Goal: Information Seeking & Learning: Find specific fact

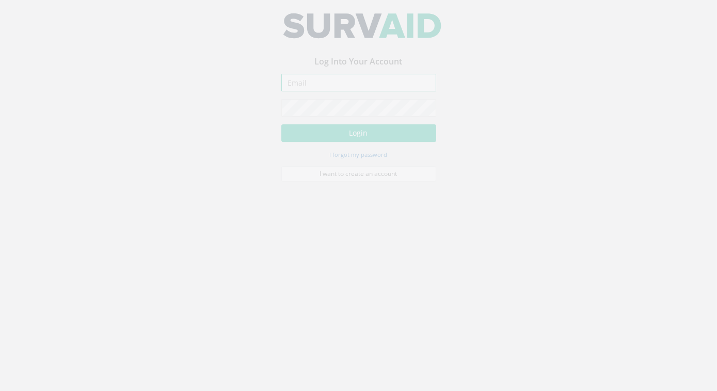
click at [318, 93] on input "email" at bounding box center [358, 91] width 155 height 18
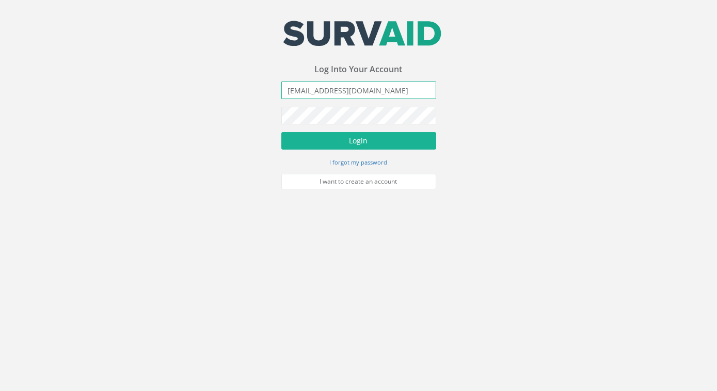
type input "[EMAIL_ADDRESS][DOMAIN_NAME]"
click at [281, 132] on button "Login" at bounding box center [358, 141] width 155 height 18
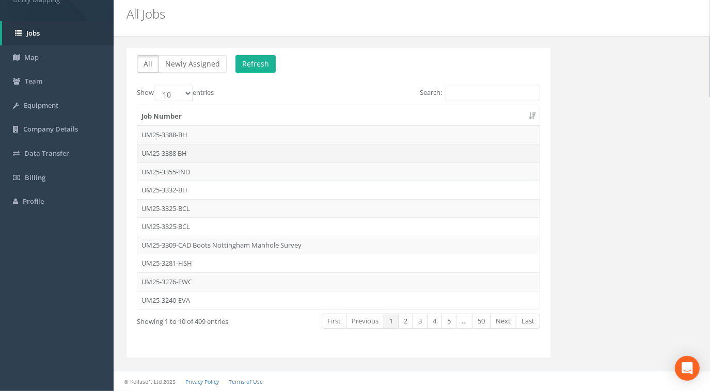
scroll to position [31, 0]
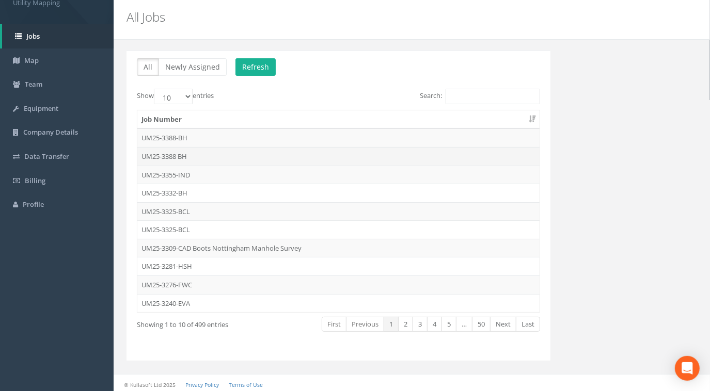
click at [179, 155] on td "UM25-3388 BH" at bounding box center [338, 156] width 402 height 19
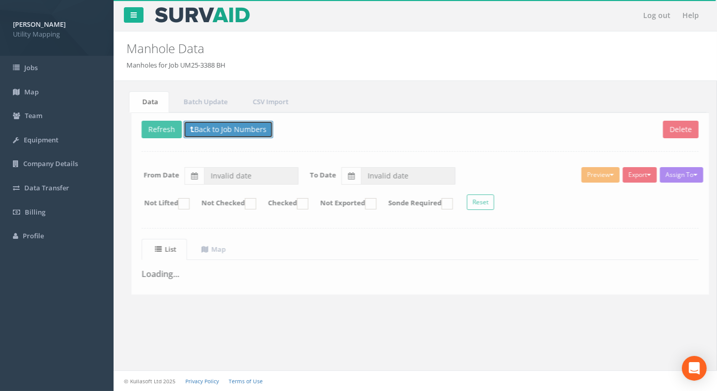
click at [216, 124] on button "Back to Job Numbers" at bounding box center [224, 130] width 90 height 18
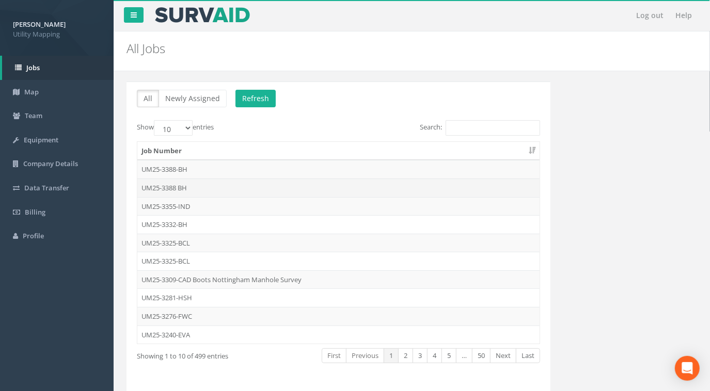
click at [174, 186] on td "UM25-3388 BH" at bounding box center [338, 188] width 402 height 19
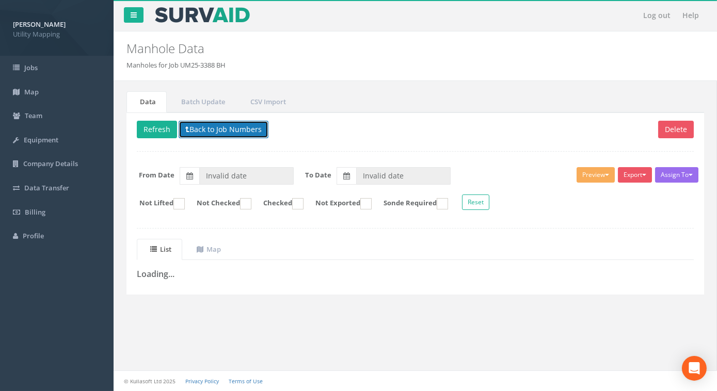
click at [238, 126] on button "Back to Job Numbers" at bounding box center [224, 130] width 90 height 18
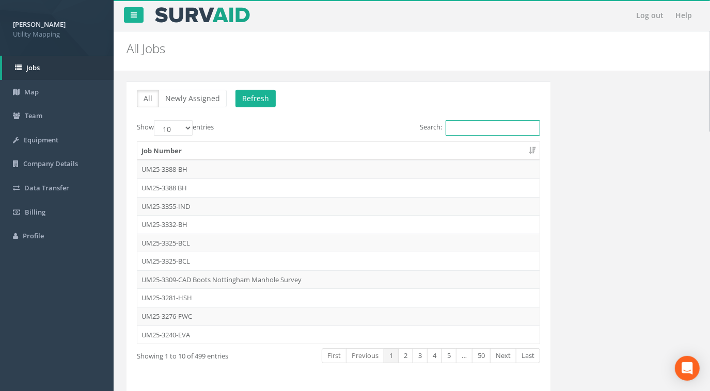
click at [452, 125] on input "Search:" at bounding box center [492, 127] width 94 height 15
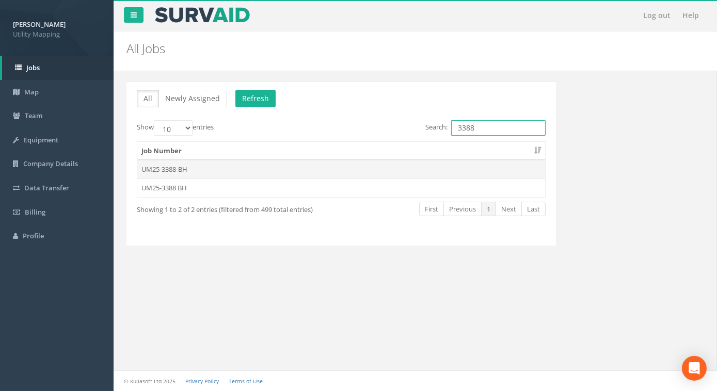
type input "3388"
click at [177, 170] on td "UM25-3388-BH" at bounding box center [341, 169] width 408 height 19
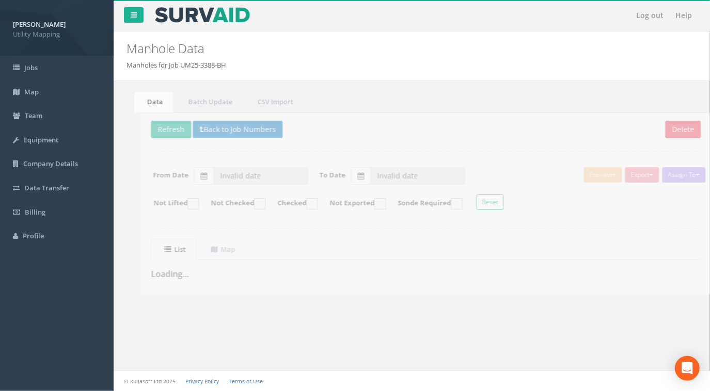
type input "[DATE]"
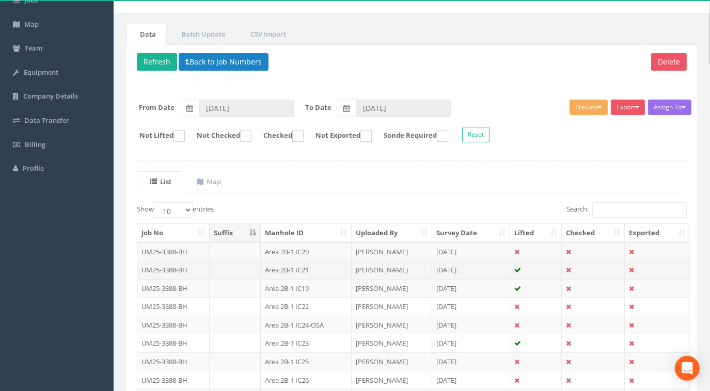
scroll to position [140, 0]
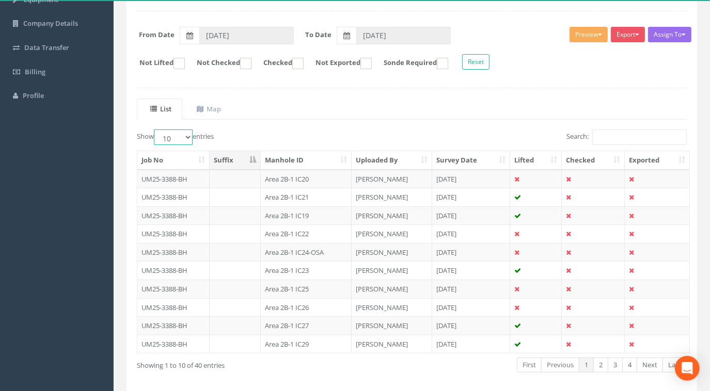
click at [178, 139] on select "10 25 50 100" at bounding box center [173, 137] width 39 height 15
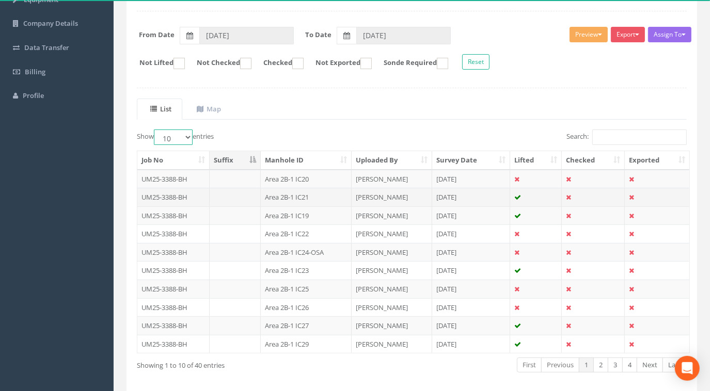
select select "100"
click at [155, 130] on select "10 25 50 100" at bounding box center [173, 137] width 39 height 15
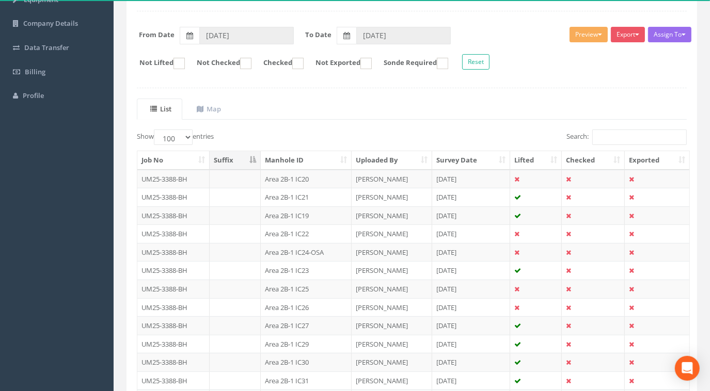
click at [315, 154] on th "Manhole ID" at bounding box center [306, 160] width 90 height 19
click at [189, 176] on td "UM25-3388-BH" at bounding box center [173, 179] width 72 height 19
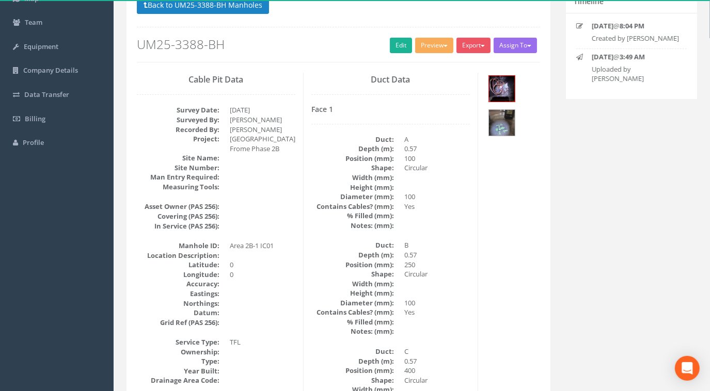
scroll to position [0, 0]
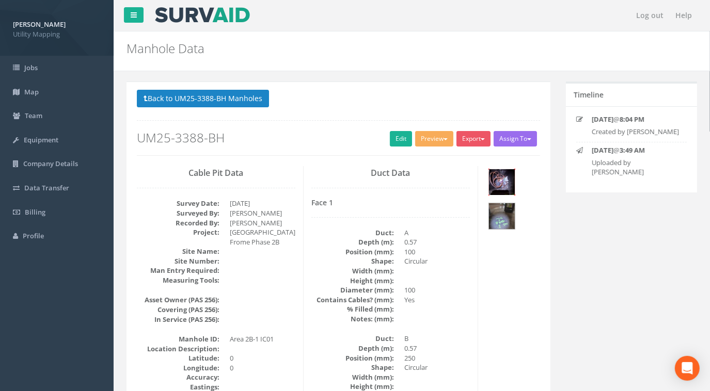
click at [504, 180] on img at bounding box center [502, 182] width 26 height 26
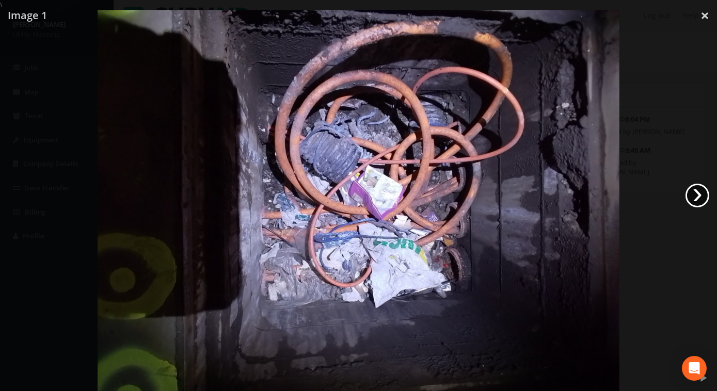
click at [697, 197] on link "›" at bounding box center [698, 196] width 24 height 24
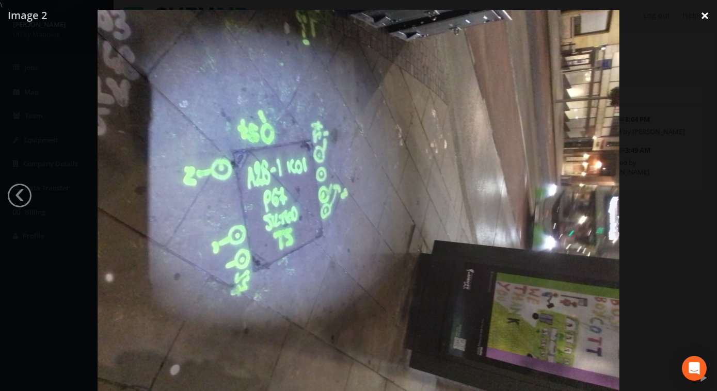
click at [704, 18] on link "×" at bounding box center [705, 15] width 24 height 31
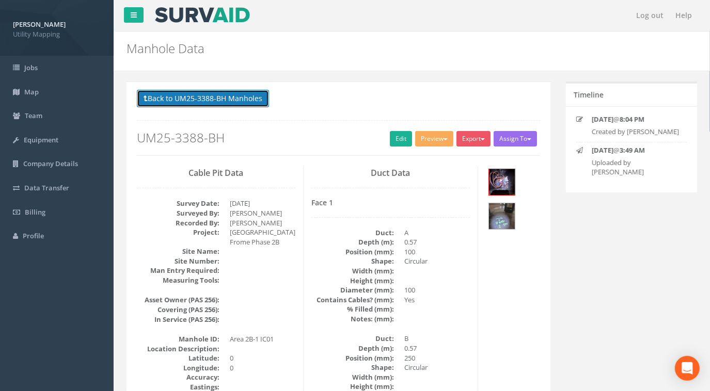
click at [153, 102] on button "Back to UM25-3388-BH Manholes" at bounding box center [203, 99] width 132 height 18
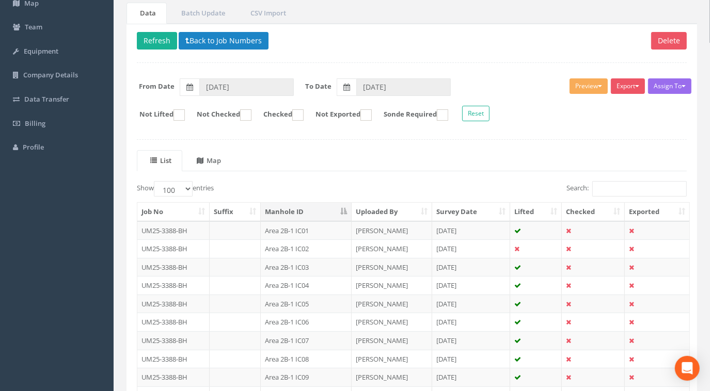
scroll to position [70, 0]
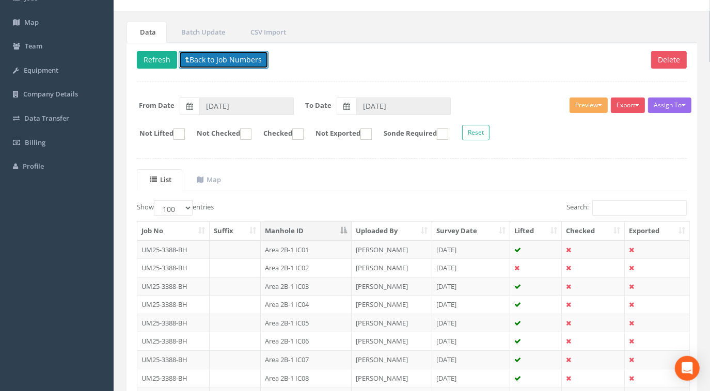
click at [242, 58] on button "Back to Job Numbers" at bounding box center [224, 60] width 90 height 18
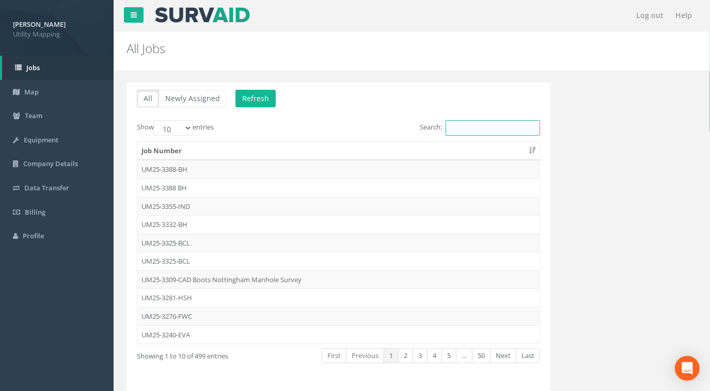
click at [482, 126] on input "Search:" at bounding box center [492, 127] width 94 height 15
click at [180, 169] on td "UM25-3388-BH" at bounding box center [338, 169] width 402 height 19
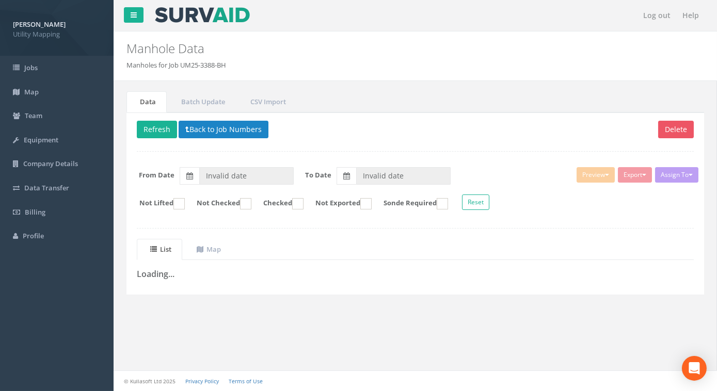
type input "[DATE]"
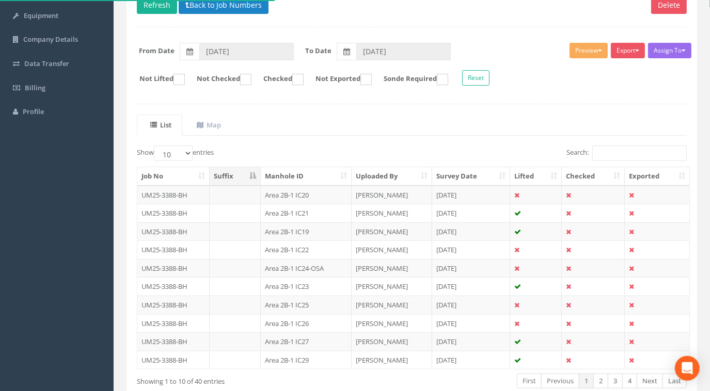
scroll to position [180, 0]
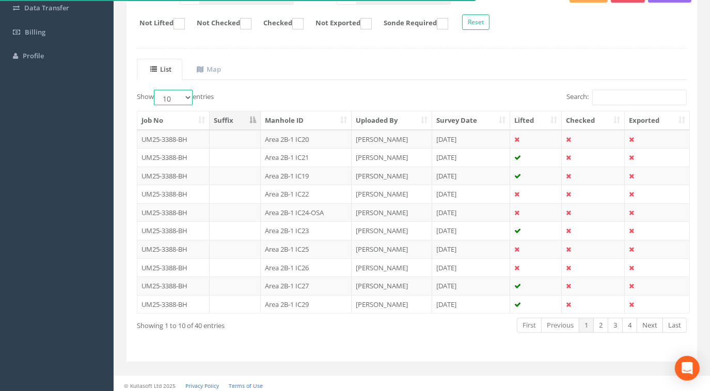
drag, startPoint x: 181, startPoint y: 99, endPoint x: 181, endPoint y: 104, distance: 5.2
click at [181, 99] on select "10 25 50 100" at bounding box center [173, 97] width 39 height 15
select select "100"
click at [155, 90] on select "10 25 50 100" at bounding box center [173, 97] width 39 height 15
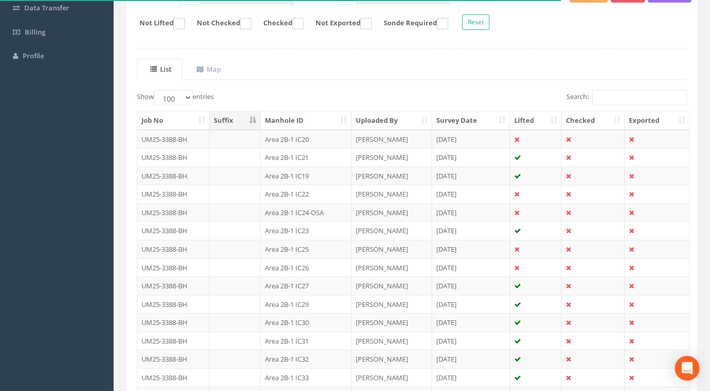
click at [302, 118] on th "Manhole ID" at bounding box center [306, 120] width 90 height 19
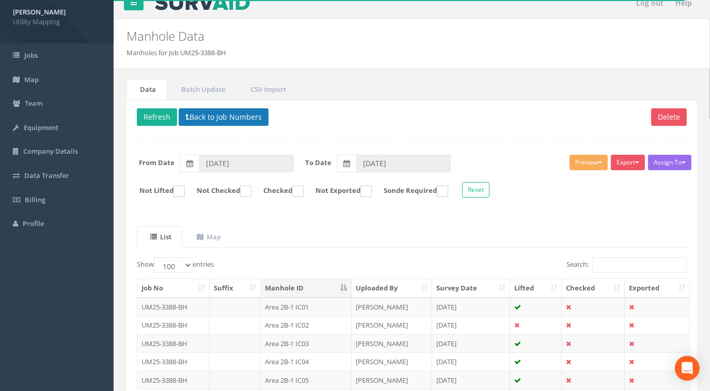
scroll to position [0, 0]
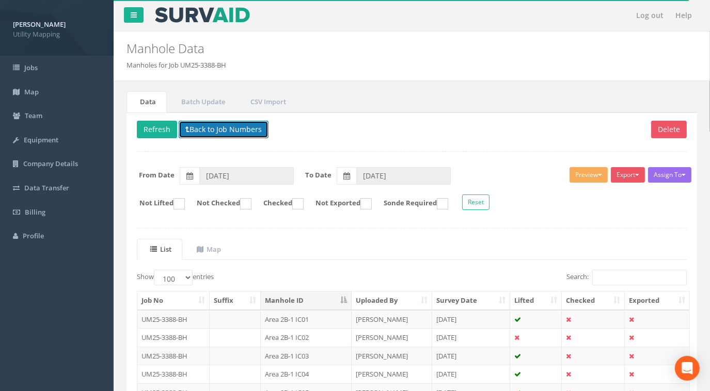
click at [246, 125] on button "Back to Job Numbers" at bounding box center [224, 130] width 90 height 18
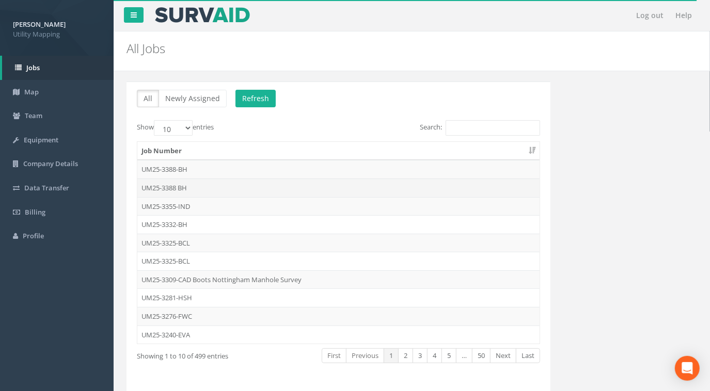
click at [157, 183] on td "UM25-3388 BH" at bounding box center [338, 188] width 402 height 19
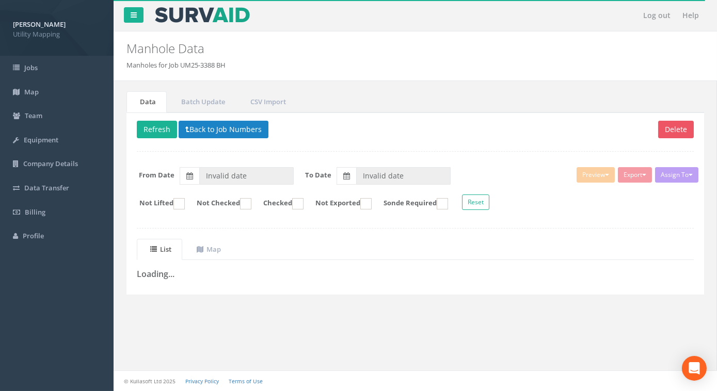
type input "[DATE]"
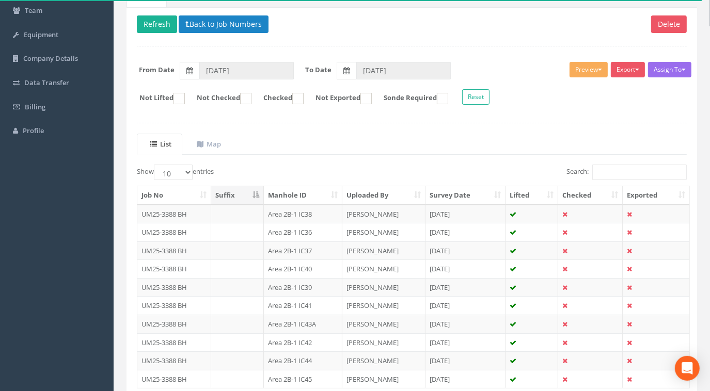
scroll to position [140, 0]
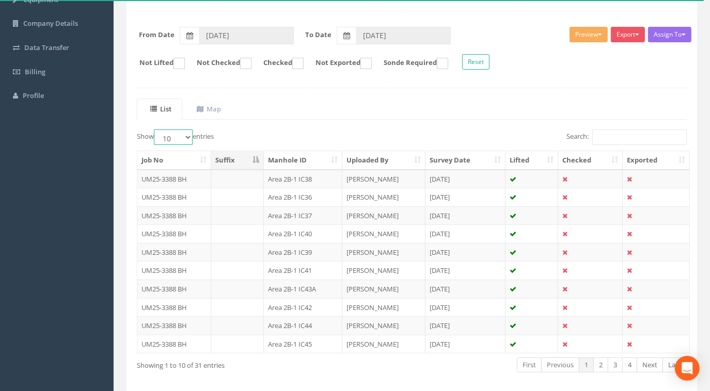
click at [168, 135] on select "10 25 50 100" at bounding box center [173, 137] width 39 height 15
select select "100"
click at [155, 130] on select "10 25 50 100" at bounding box center [173, 137] width 39 height 15
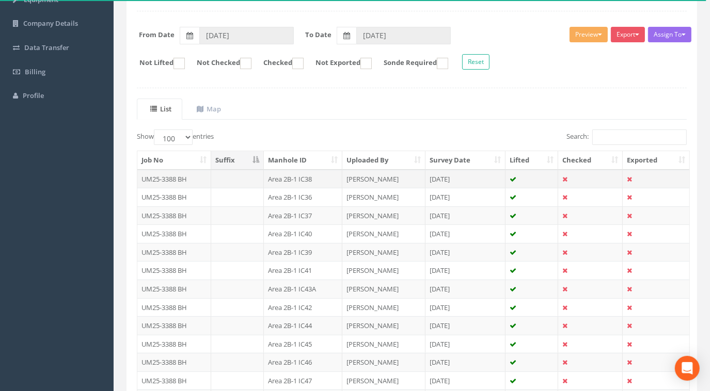
click at [312, 179] on td "Area 2B-1 IC38" at bounding box center [303, 179] width 78 height 19
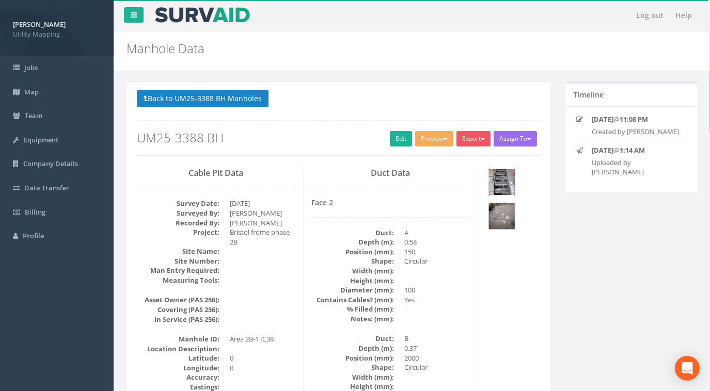
click at [503, 177] on img at bounding box center [502, 182] width 26 height 26
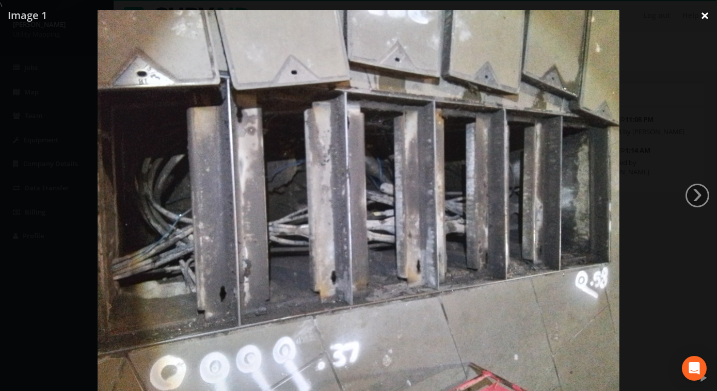
click at [705, 18] on link "×" at bounding box center [705, 15] width 24 height 31
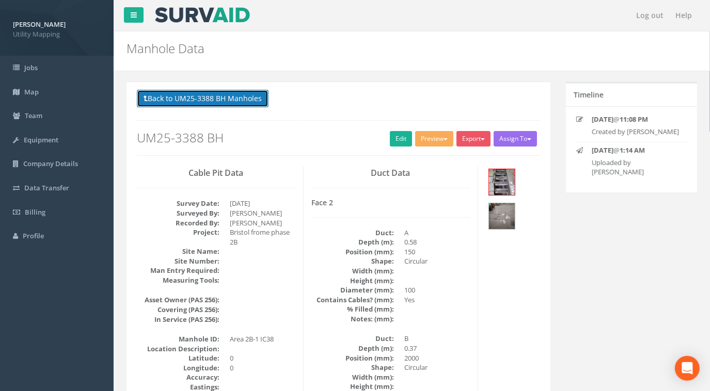
click at [206, 93] on button "Back to UM25-3388 BH Manholes" at bounding box center [203, 99] width 132 height 18
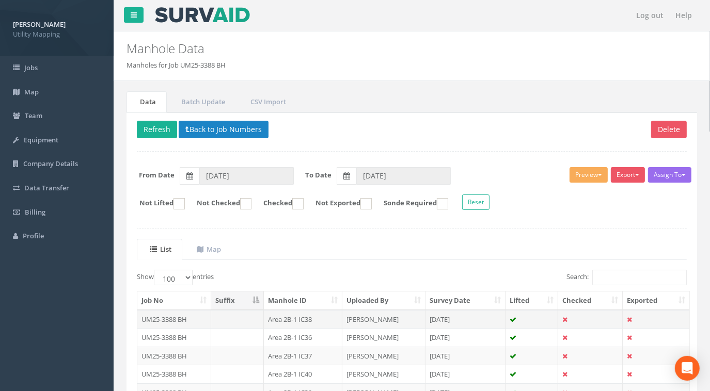
click at [299, 318] on td "Area 2B-1 IC38" at bounding box center [303, 319] width 78 height 19
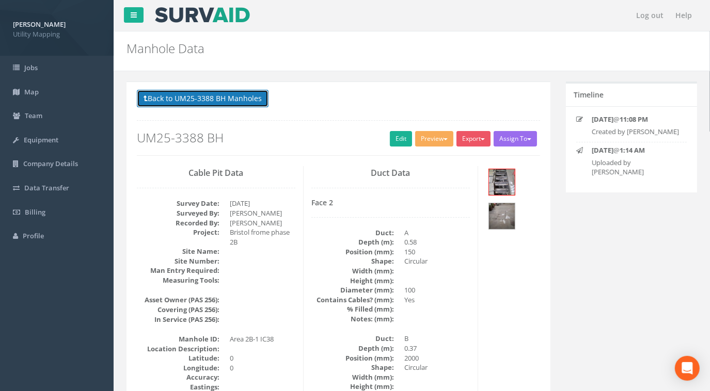
click at [221, 95] on button "Back to UM25-3388 BH Manholes" at bounding box center [203, 99] width 132 height 18
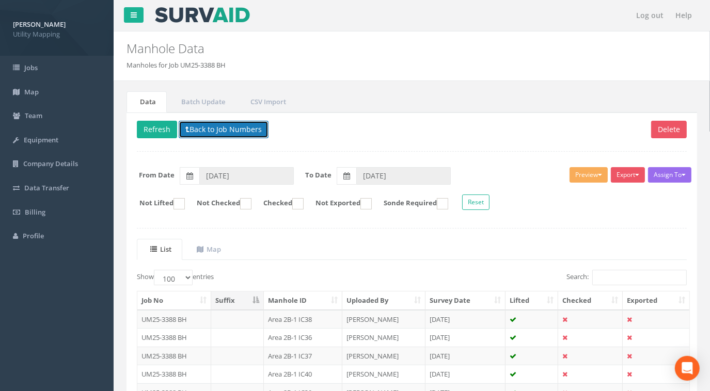
click at [240, 133] on button "Back to Job Numbers" at bounding box center [224, 130] width 90 height 18
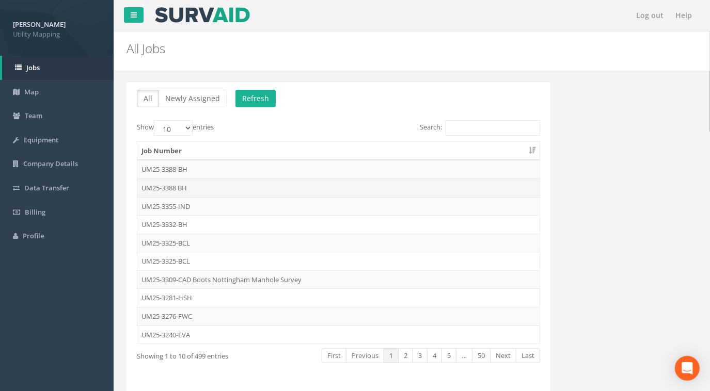
click at [162, 184] on td "UM25-3388 BH" at bounding box center [338, 188] width 402 height 19
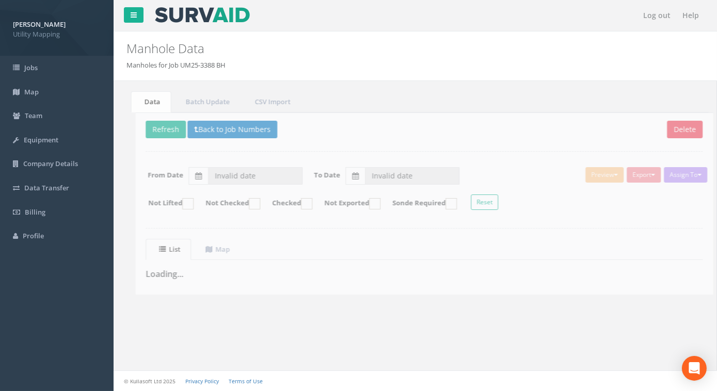
type input "[DATE]"
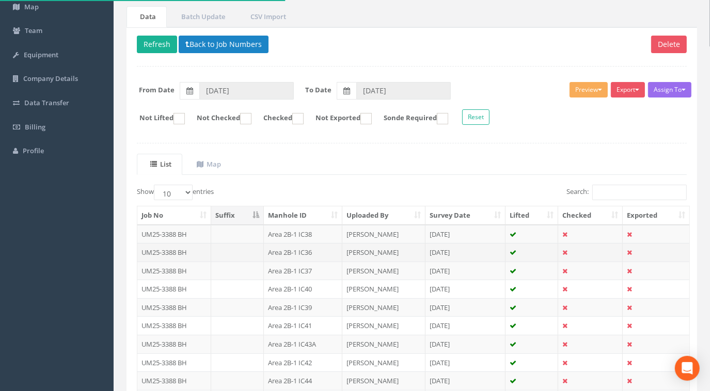
scroll to position [93, 0]
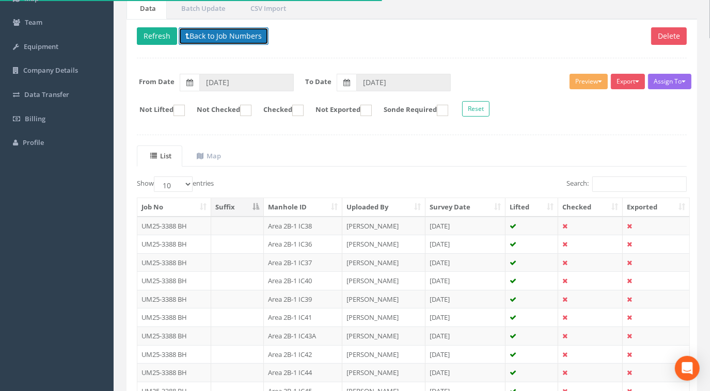
click at [241, 34] on button "Back to Job Numbers" at bounding box center [224, 36] width 90 height 18
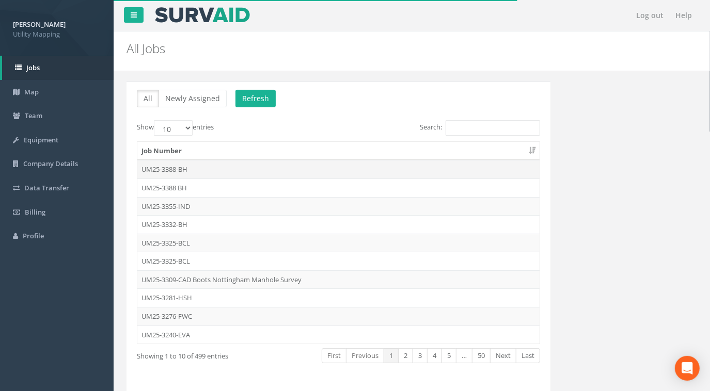
click at [188, 167] on td "UM25-3388-BH" at bounding box center [338, 169] width 402 height 19
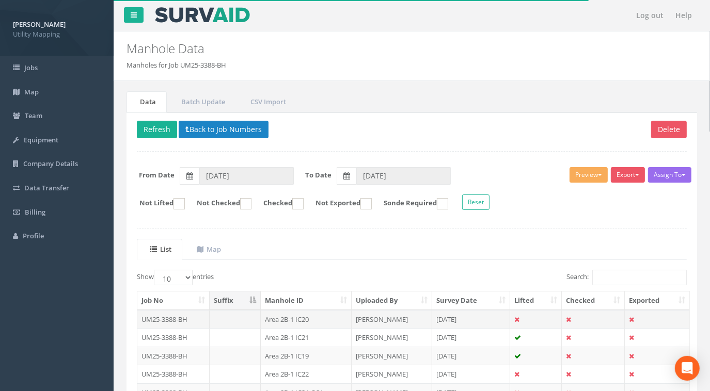
click at [291, 315] on td "Area 2B-1 IC20" at bounding box center [306, 319] width 90 height 19
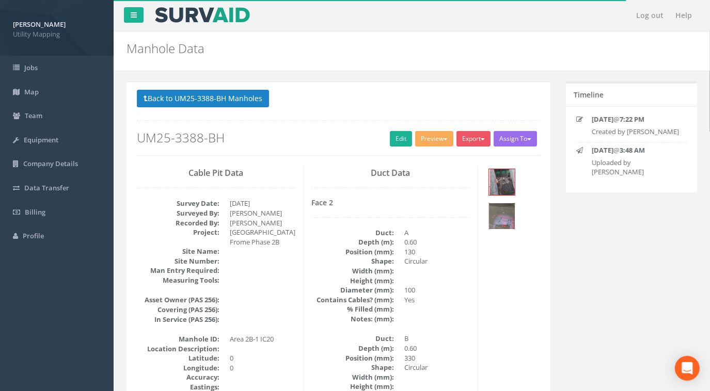
click at [506, 219] on img at bounding box center [502, 216] width 26 height 26
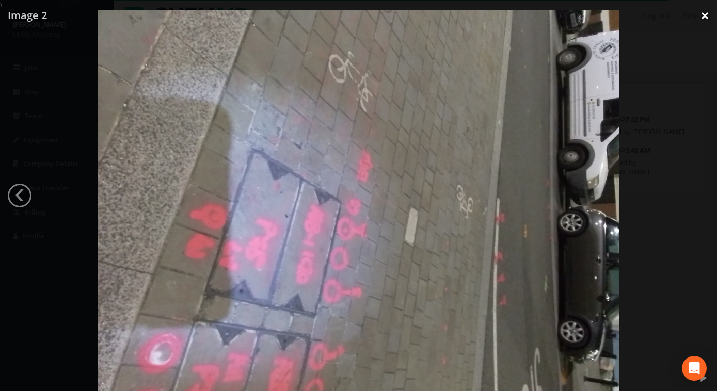
click at [704, 16] on link "×" at bounding box center [705, 15] width 24 height 31
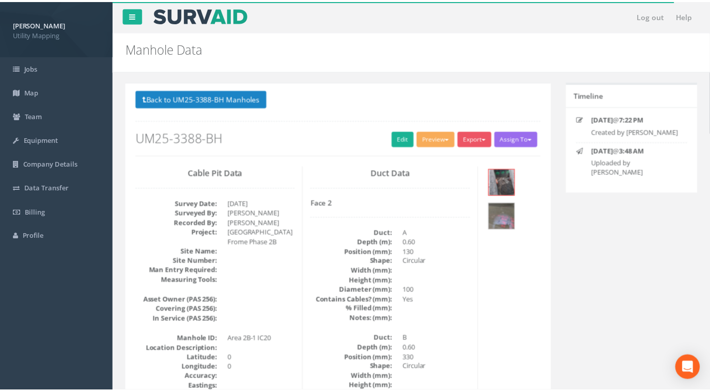
scroll to position [93, 0]
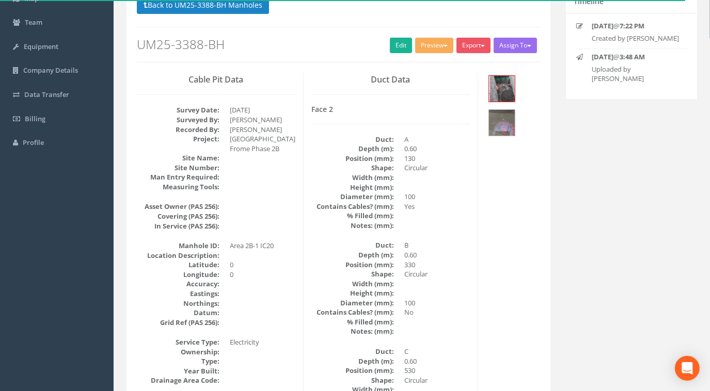
click at [230, 14] on p "Back to UM25-3388-BH Manholes Back to Map" at bounding box center [338, 6] width 403 height 20
click at [232, 9] on button "Back to UM25-3388-BH Manholes" at bounding box center [203, 5] width 132 height 18
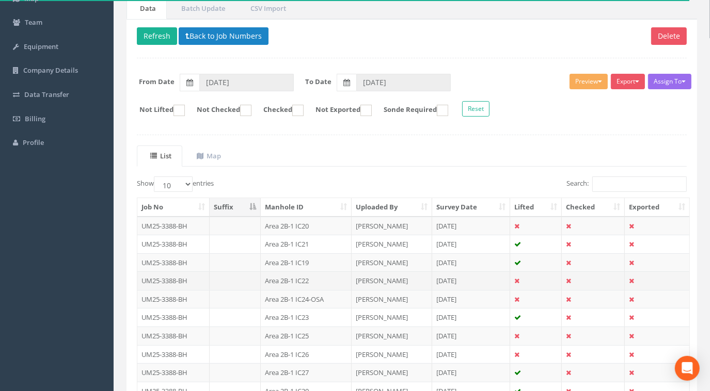
scroll to position [180, 0]
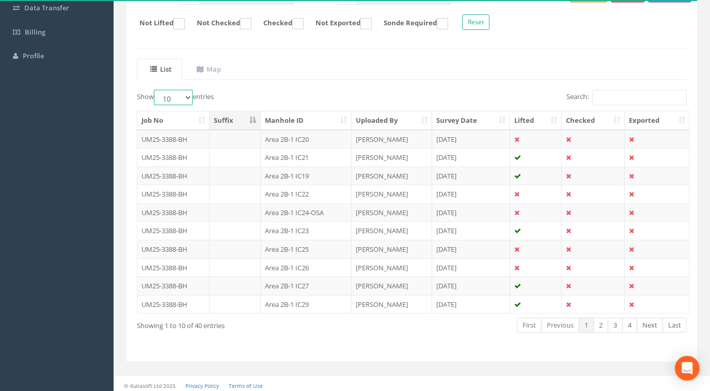
click at [179, 95] on select "10 25 50 100" at bounding box center [173, 97] width 39 height 15
select select "100"
click at [155, 90] on select "10 25 50 100" at bounding box center [173, 97] width 39 height 15
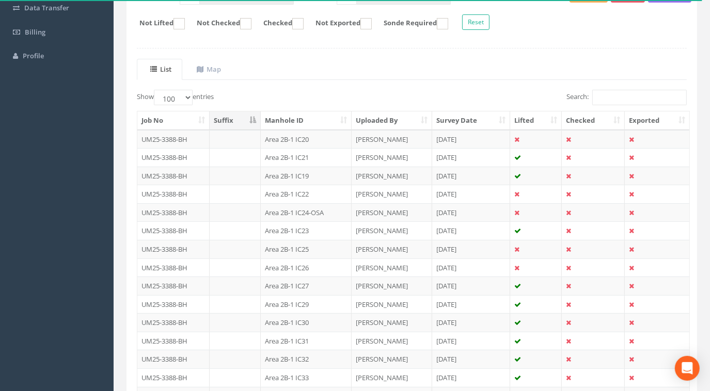
click at [306, 114] on th "Manhole ID" at bounding box center [306, 120] width 90 height 19
click at [174, 138] on td "UM25-3388-BH" at bounding box center [173, 139] width 72 height 19
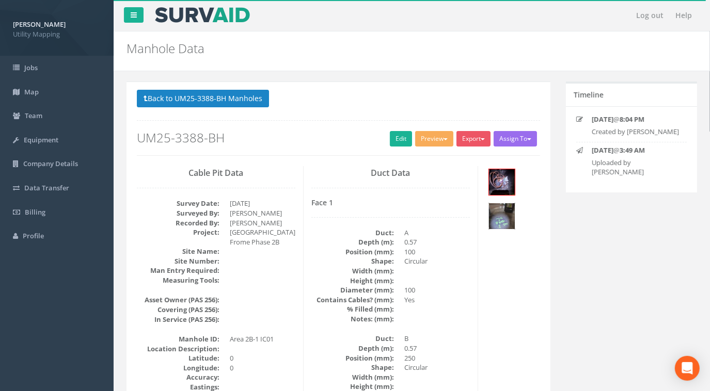
click at [506, 220] on img at bounding box center [502, 216] width 26 height 26
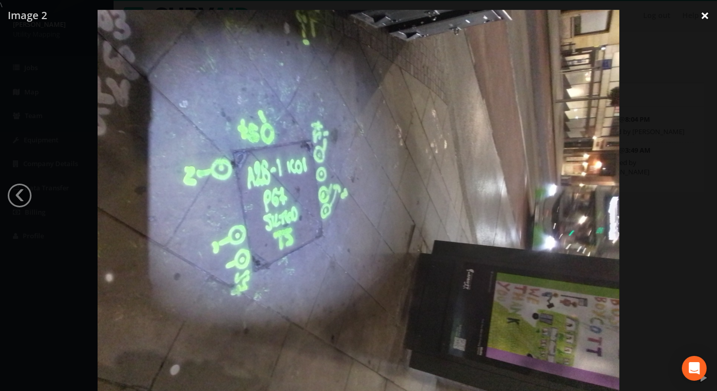
click at [707, 11] on link "×" at bounding box center [705, 15] width 24 height 31
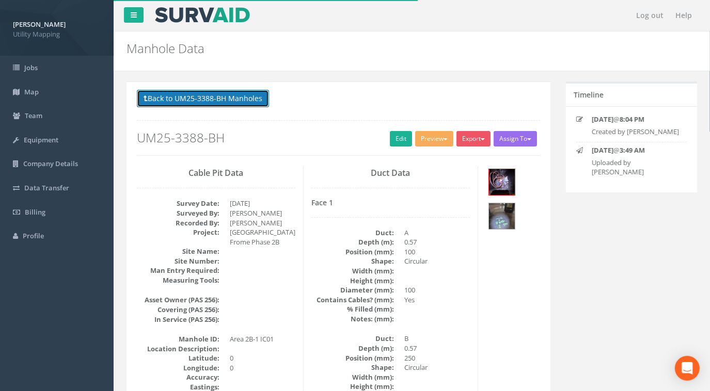
click at [206, 102] on button "Back to UM25-3388-BH Manholes" at bounding box center [203, 99] width 132 height 18
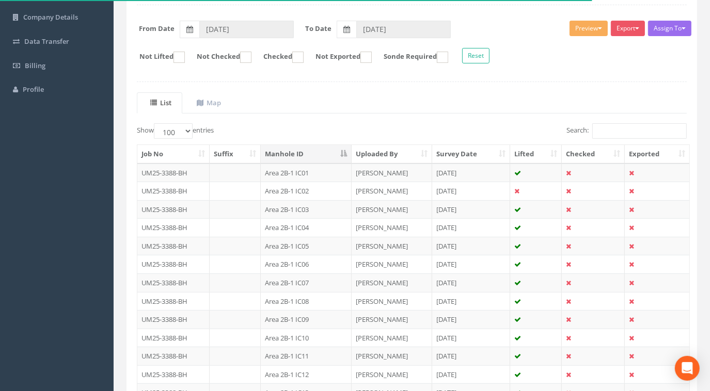
scroll to position [93, 0]
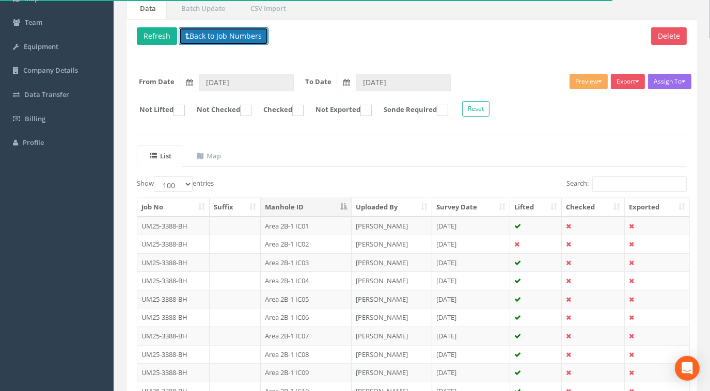
click at [228, 34] on button "Back to Job Numbers" at bounding box center [224, 36] width 90 height 18
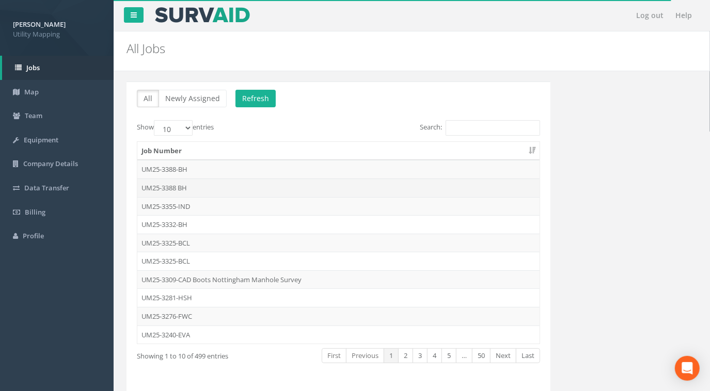
click at [181, 186] on td "UM25-3388 BH" at bounding box center [338, 188] width 402 height 19
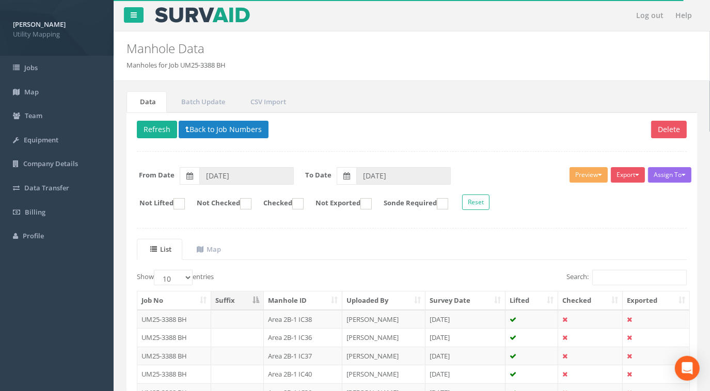
scroll to position [180, 0]
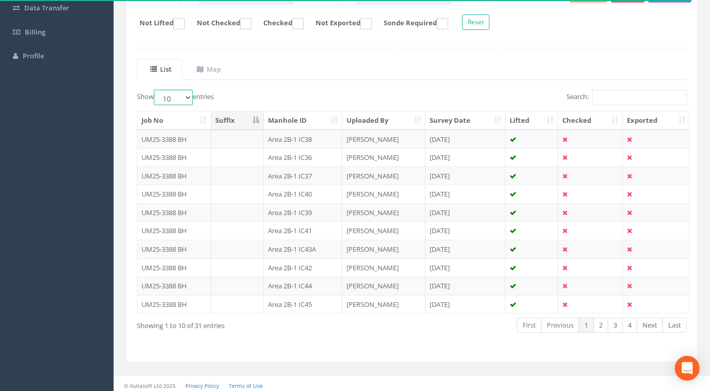
click at [180, 94] on select "10 25 50 100" at bounding box center [173, 97] width 39 height 15
select select "100"
click at [155, 90] on select "10 25 50 100" at bounding box center [173, 97] width 39 height 15
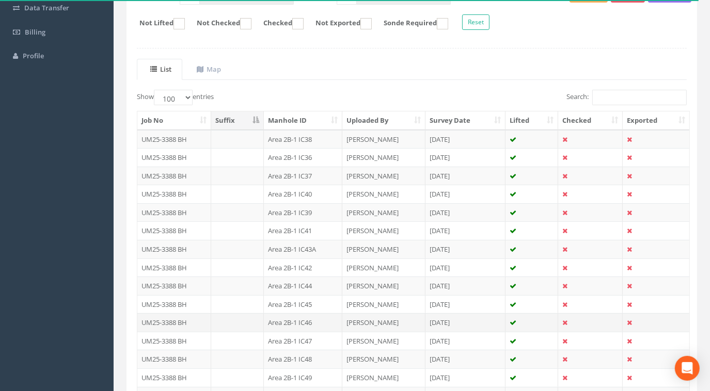
click at [283, 320] on td "Area 2B-1 IC46" at bounding box center [303, 322] width 78 height 19
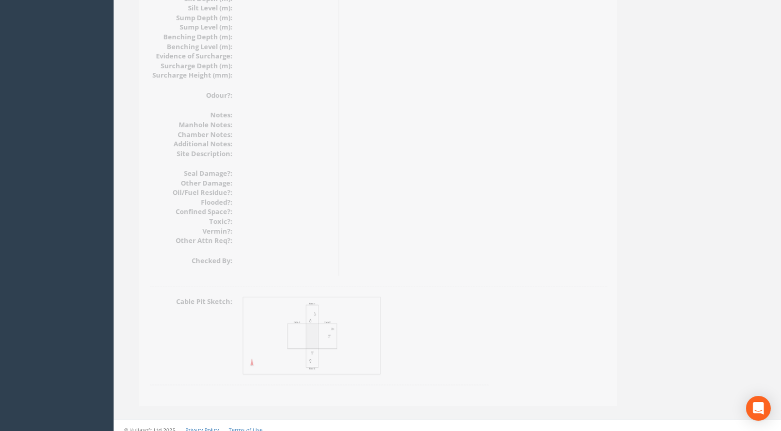
scroll to position [1161, 0]
